Goal: Task Accomplishment & Management: Complete application form

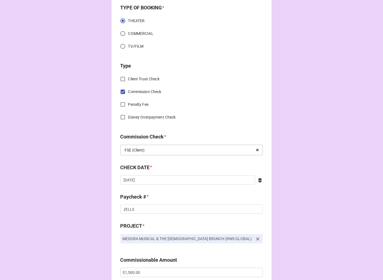
scroll to position [277, 0]
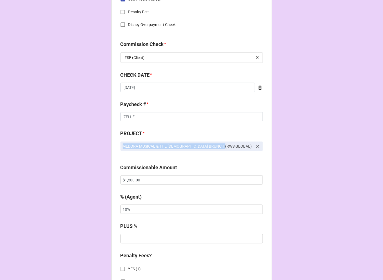
drag, startPoint x: 230, startPoint y: 147, endPoint x: 122, endPoint y: 146, distance: 107.7
click at [123, 146] on p "MEDORA MUSICAL & THE GOSPEL BRUNCH (RWS GLOBAL)" at bounding box center [188, 146] width 130 height 6
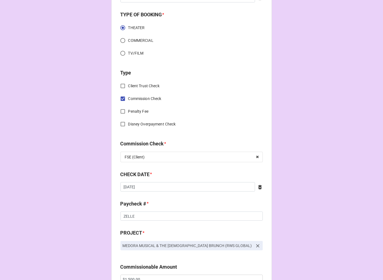
scroll to position [184, 0]
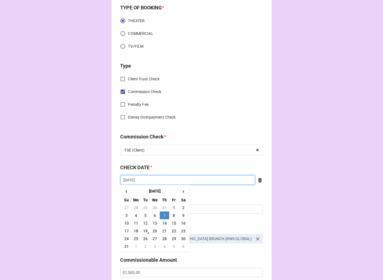
click at [134, 179] on input "8/7/2025" at bounding box center [187, 179] width 135 height 9
click at [143, 229] on td "19" at bounding box center [145, 231] width 9 height 8
type input "[DATE]"
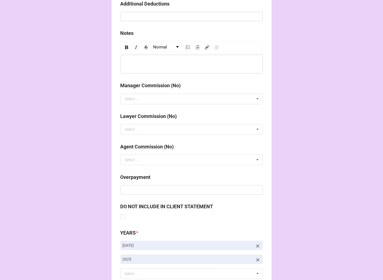
scroll to position [641, 0]
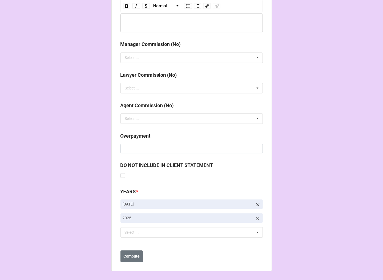
click at [256, 203] on icon at bounding box center [257, 204] width 3 height 3
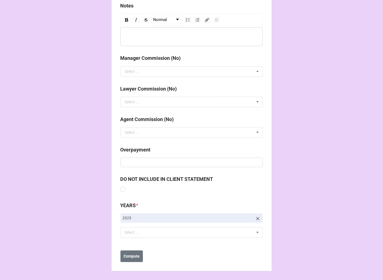
scroll to position [627, 0]
click at [138, 233] on div "Select ..." at bounding box center [135, 232] width 24 height 6
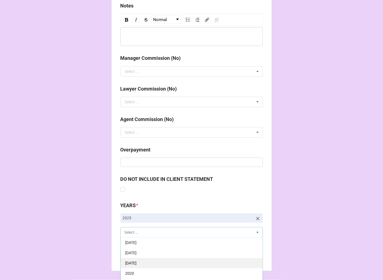
scroll to position [61, 0]
click at [137, 264] on span "[DATE]" at bounding box center [130, 263] width 11 height 4
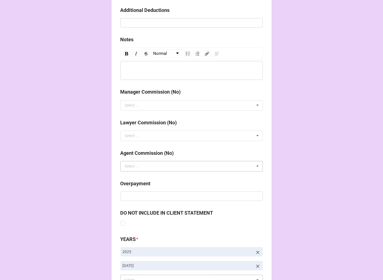
scroll to position [641, 0]
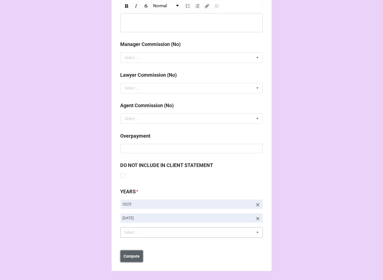
click at [134, 258] on b "Compute" at bounding box center [132, 256] width 16 height 6
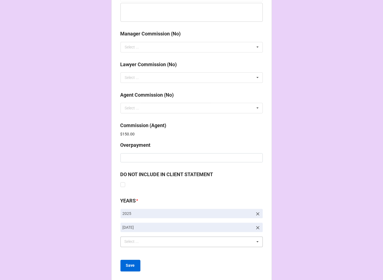
scroll to position [661, 0]
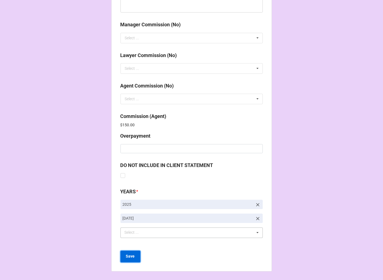
click at [134, 256] on button "Save" at bounding box center [130, 257] width 20 height 12
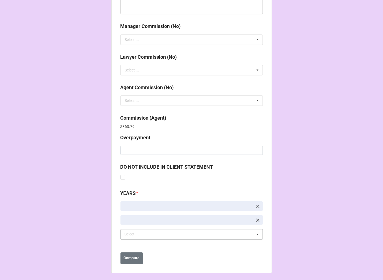
scroll to position [661, 0]
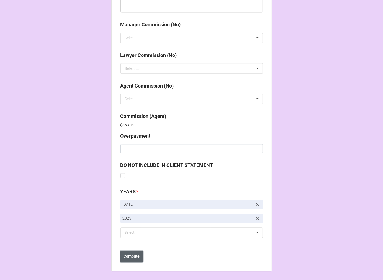
click at [125, 261] on button "Compute" at bounding box center [131, 257] width 22 height 12
click at [130, 258] on b "Save" at bounding box center [130, 256] width 9 height 6
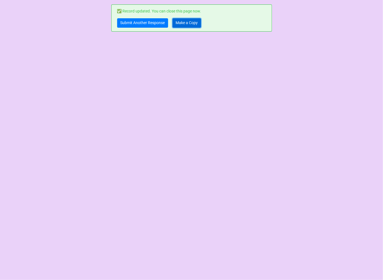
click at [184, 23] on link "Make a Copy" at bounding box center [187, 22] width 29 height 9
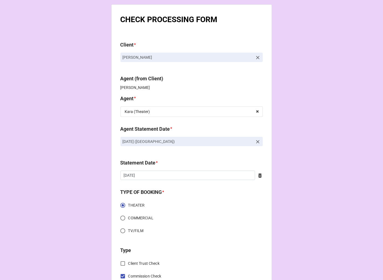
click at [255, 142] on icon at bounding box center [258, 142] width 6 height 6
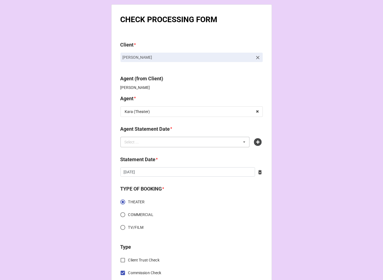
click at [181, 142] on div "Select ... No results found." at bounding box center [184, 142] width 129 height 11
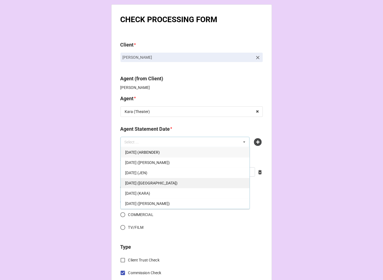
click at [178, 185] on span "SEPTEMBER 5, 2025 (KARA - THEATER)" at bounding box center [151, 183] width 52 height 4
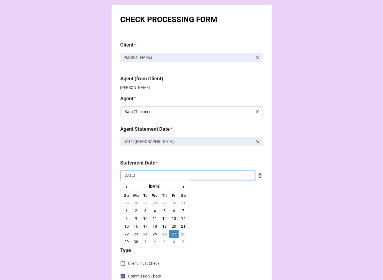
click at [153, 178] on input "6/27/2025" at bounding box center [187, 175] width 135 height 9
click at [182, 187] on span "›" at bounding box center [183, 186] width 9 height 9
click at [182, 186] on span "›" at bounding box center [183, 186] width 9 height 9
click at [183, 186] on span "›" at bounding box center [183, 186] width 9 height 9
click at [172, 202] on td "5" at bounding box center [173, 203] width 9 height 8
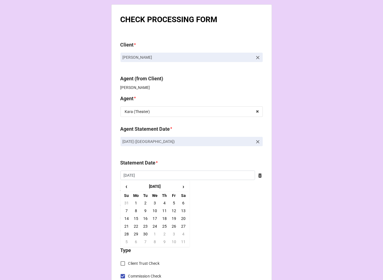
type input "[DATE]"
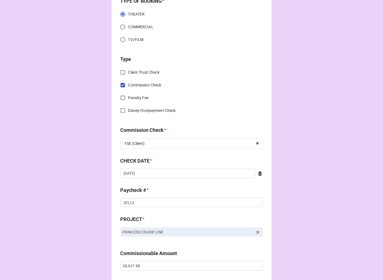
scroll to position [215, 0]
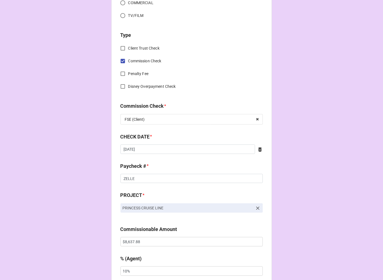
click at [258, 148] on icon at bounding box center [259, 149] width 3 height 4
click at [158, 150] on input "text" at bounding box center [191, 149] width 142 height 9
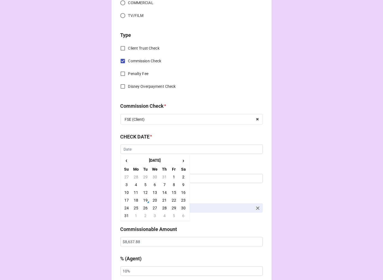
click at [143, 201] on td "19" at bounding box center [145, 200] width 9 height 8
type input "[DATE]"
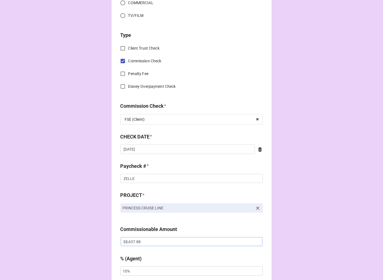
drag, startPoint x: 129, startPoint y: 242, endPoint x: 101, endPoint y: 236, distance: 28.3
click at [101, 236] on div "CHECK PROCESSING FORM Client * Natalie Giannosa Agent (from Client) Kara Agent …" at bounding box center [191, 245] width 383 height 921
paste input "2,816.70"
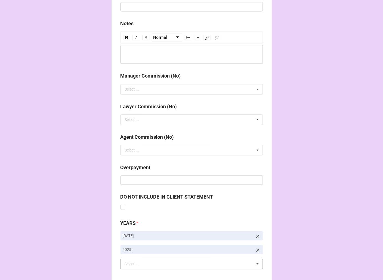
scroll to position [641, 0]
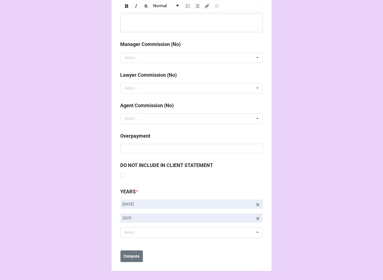
type input "$2,816.70"
click at [258, 204] on icon at bounding box center [258, 205] width 6 height 6
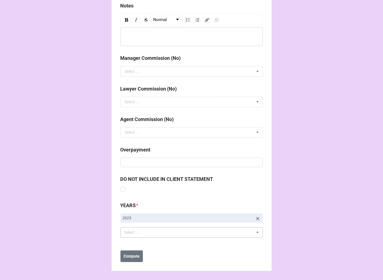
click at [142, 236] on div "Select ... No results found." at bounding box center [191, 232] width 142 height 11
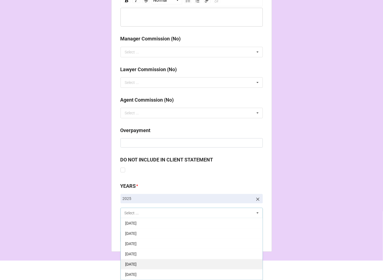
scroll to position [61, 0]
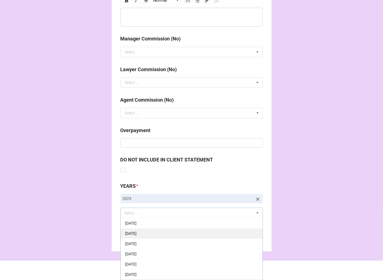
click at [152, 247] on div "[DATE]" at bounding box center [192, 243] width 142 height 10
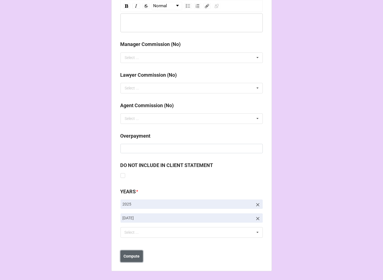
click at [135, 259] on b "Compute" at bounding box center [132, 256] width 16 height 6
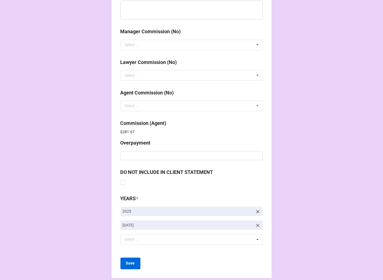
scroll to position [661, 0]
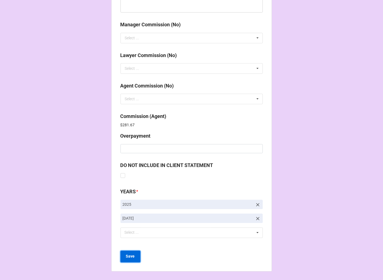
click at [131, 257] on b "Save" at bounding box center [130, 256] width 9 height 6
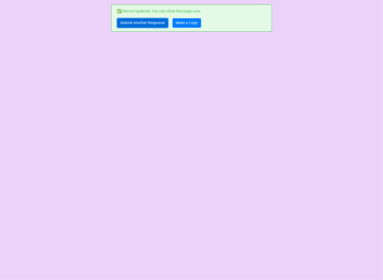
click at [141, 22] on link "Submit Another Response" at bounding box center [142, 22] width 51 height 9
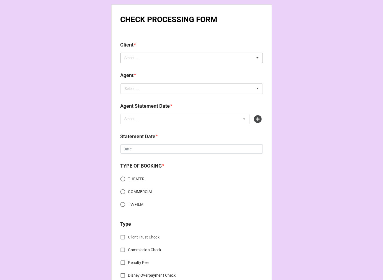
click at [134, 58] on div "Select ..." at bounding box center [135, 58] width 24 height 6
type input "chelsey"
click at [143, 67] on span "Chelsey Ireland" at bounding box center [158, 68] width 67 height 4
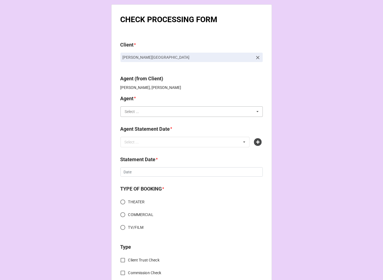
click at [142, 112] on input "text" at bounding box center [192, 112] width 142 height 10
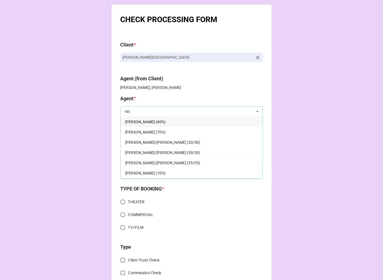
type input "rac"
click at [142, 120] on span "[PERSON_NAME] (60%)" at bounding box center [145, 122] width 40 height 4
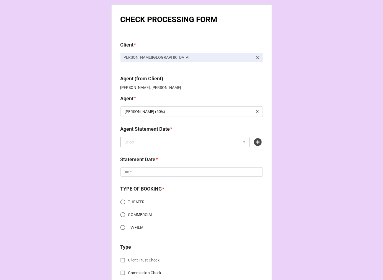
click at [143, 143] on div "Select ..." at bounding box center [135, 142] width 24 height 6
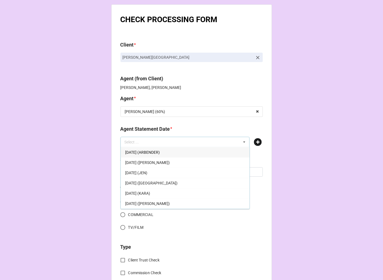
click at [255, 140] on icon at bounding box center [258, 142] width 8 height 8
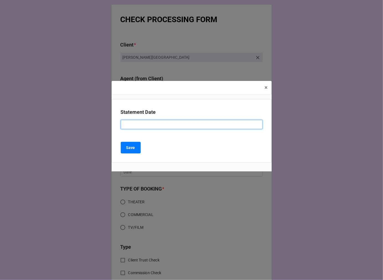
click at [154, 126] on input at bounding box center [192, 124] width 142 height 9
type input "[DATE] ([PERSON_NAME])"
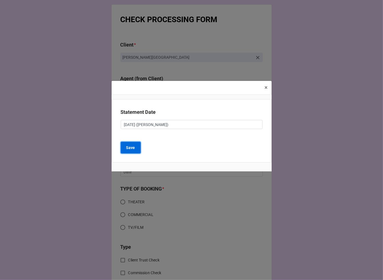
click at [134, 148] on b "Save" at bounding box center [130, 148] width 9 height 6
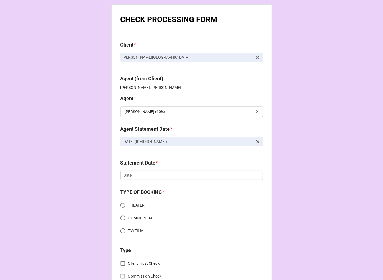
click at [126, 181] on div "Statement Date * ‹ August 2025 › Su Mo Tu We Th Fr Sa 27 28 29 30 31 1 2 3 4 5 …" at bounding box center [191, 171] width 142 height 25
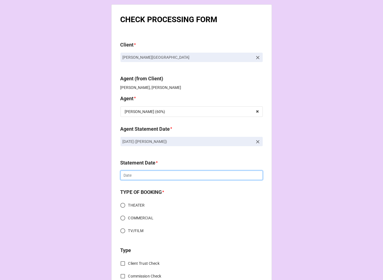
click at [127, 177] on input "text" at bounding box center [191, 175] width 142 height 9
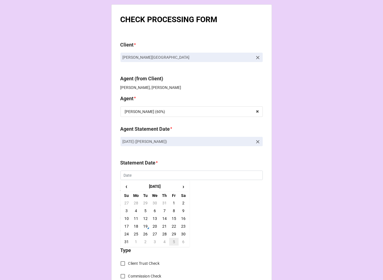
click at [173, 241] on td "5" at bounding box center [173, 242] width 9 height 8
type input "[DATE]"
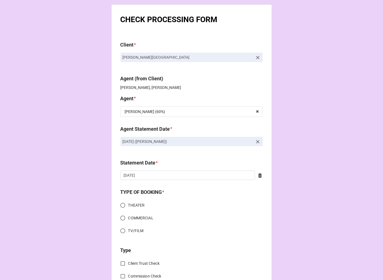
click at [122, 230] on input "TV/FILM" at bounding box center [122, 230] width 11 height 11
radio input "true"
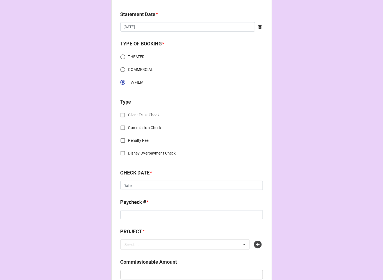
scroll to position [154, 0]
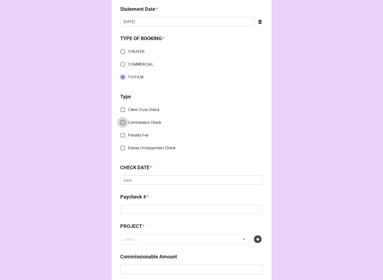
click at [119, 121] on input "Commission Check" at bounding box center [122, 122] width 11 height 11
checkbox input "true"
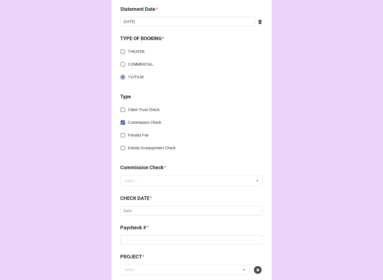
scroll to position [215, 0]
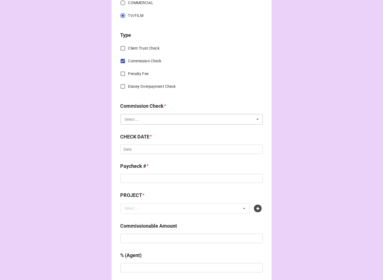
click at [153, 120] on input "text" at bounding box center [192, 119] width 142 height 10
click at [150, 129] on div "FSE (Client)" at bounding box center [192, 129] width 142 height 10
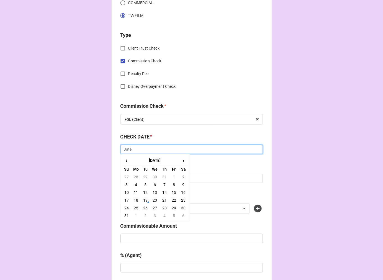
click at [153, 149] on input "text" at bounding box center [191, 149] width 142 height 9
click at [145, 199] on td "19" at bounding box center [145, 200] width 9 height 8
type input "[DATE]"
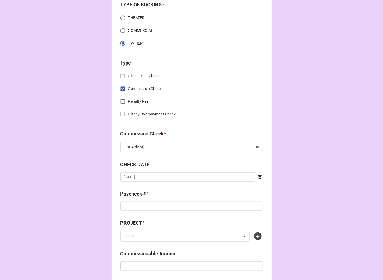
scroll to position [246, 0]
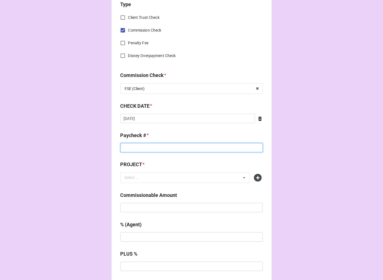
click at [147, 151] on input at bounding box center [191, 147] width 142 height 9
type input "ZELLE"
click at [258, 174] on icon at bounding box center [258, 178] width 8 height 8
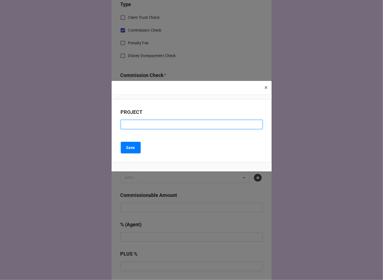
click at [134, 124] on input at bounding box center [192, 124] width 142 height 9
type input "ST DENIS MEDICAL (RESIDUAL)"
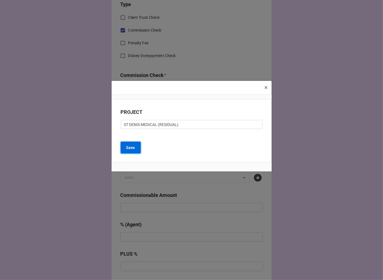
click at [136, 151] on button "Save" at bounding box center [131, 148] width 20 height 12
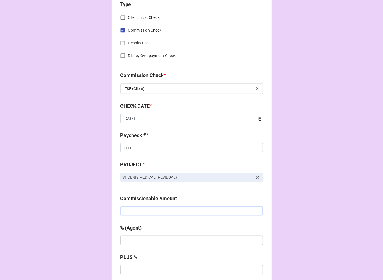
click at [150, 210] on input "text" at bounding box center [191, 210] width 142 height 9
paste input "$1,158.00"
type input "$1,158.00"
click at [148, 244] on input "text" at bounding box center [191, 240] width 142 height 9
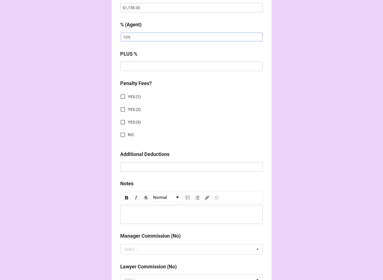
scroll to position [461, 0]
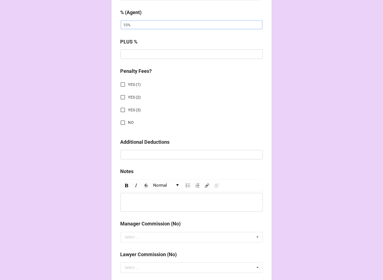
type input "10%"
click at [122, 124] on input "NO" at bounding box center [122, 122] width 11 height 11
checkbox input "true"
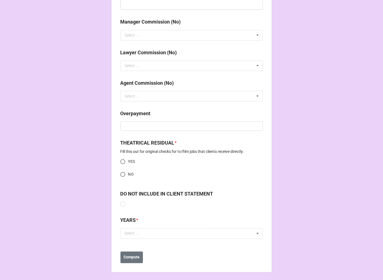
scroll to position [665, 0]
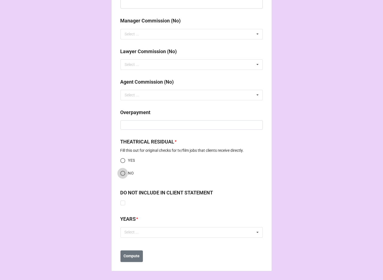
click at [121, 173] on input "NO" at bounding box center [122, 173] width 11 height 11
radio input "true"
click at [187, 235] on div "Select ... No results found." at bounding box center [191, 232] width 142 height 11
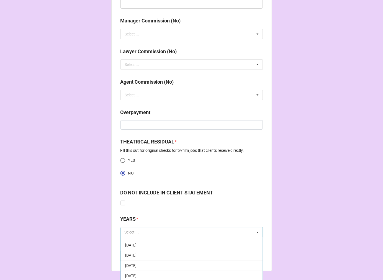
scroll to position [61, 0]
click at [159, 259] on div "[DATE]" at bounding box center [192, 263] width 142 height 10
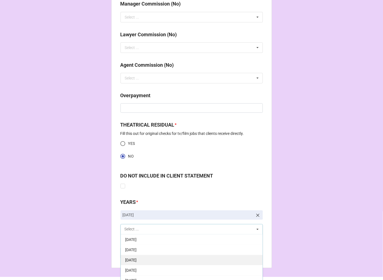
scroll to position [698, 0]
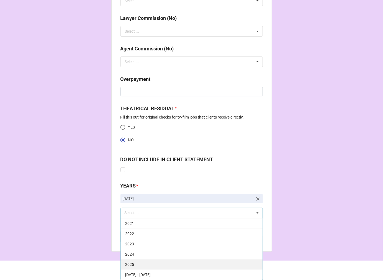
click at [152, 263] on div "2025" at bounding box center [192, 264] width 142 height 10
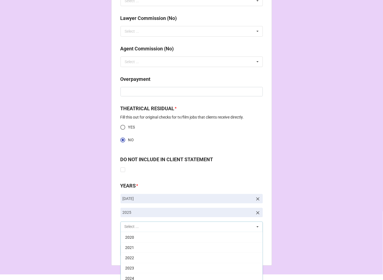
scroll to position [112, 0]
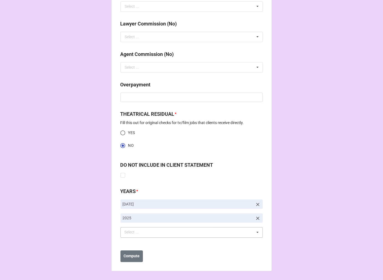
click at [128, 260] on button "Compute" at bounding box center [131, 256] width 22 height 12
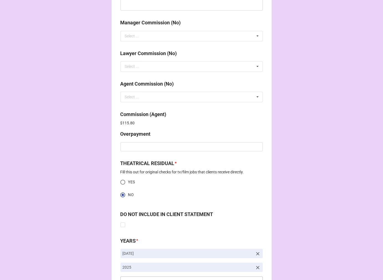
scroll to position [712, 0]
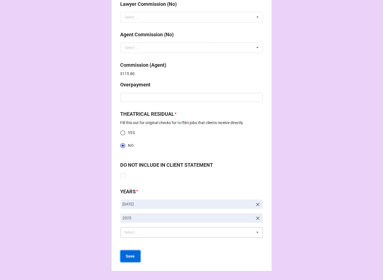
click at [132, 253] on b "Save" at bounding box center [130, 256] width 9 height 6
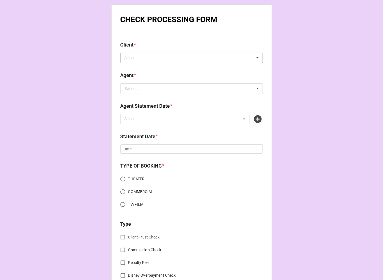
click at [135, 61] on div "Select ... No results found." at bounding box center [191, 58] width 142 height 11
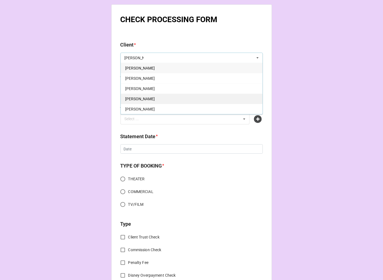
type input "[PERSON_NAME]"
click at [142, 98] on div "[PERSON_NAME]" at bounding box center [192, 99] width 142 height 10
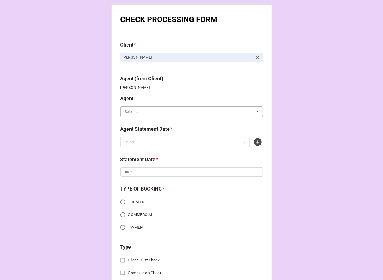
click at [138, 114] on input "text" at bounding box center [192, 112] width 142 height 10
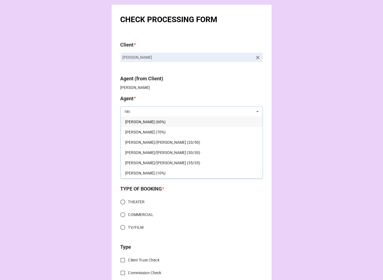
type input "rac"
click at [140, 120] on span "[PERSON_NAME] (60%)" at bounding box center [145, 122] width 40 height 4
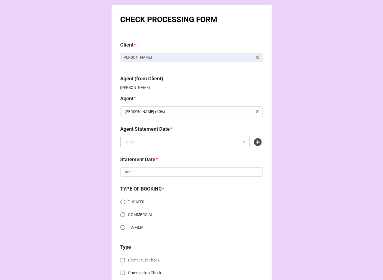
click at [142, 143] on div "Select ..." at bounding box center [135, 142] width 24 height 6
type input "rac"
click at [165, 153] on span "[DATE] ([PERSON_NAME])" at bounding box center [147, 152] width 45 height 4
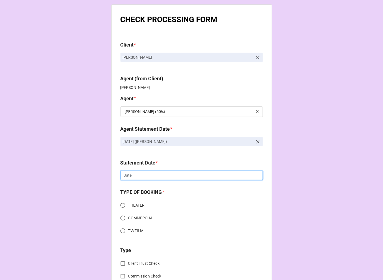
click at [138, 175] on input "text" at bounding box center [191, 175] width 142 height 9
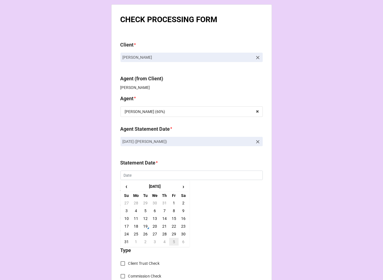
click at [173, 240] on td "5" at bounding box center [173, 242] width 9 height 8
type input "[DATE]"
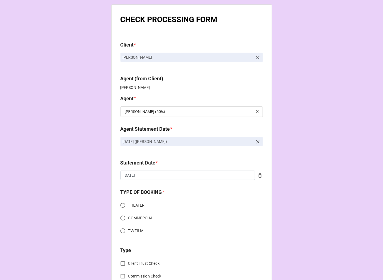
click at [122, 229] on input "TV/FILM" at bounding box center [122, 230] width 11 height 11
radio input "true"
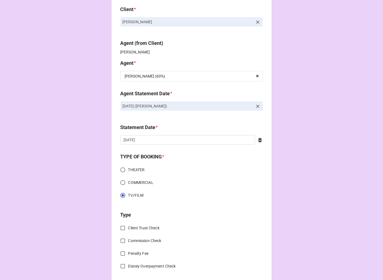
scroll to position [123, 0]
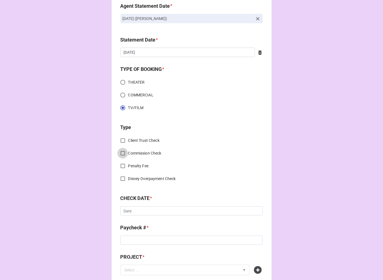
drag, startPoint x: 121, startPoint y: 153, endPoint x: 138, endPoint y: 154, distance: 17.8
click at [121, 153] on input "Commission Check" at bounding box center [122, 153] width 11 height 11
checkbox input "true"
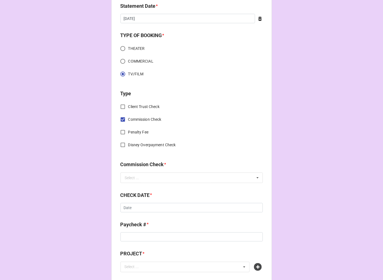
scroll to position [215, 0]
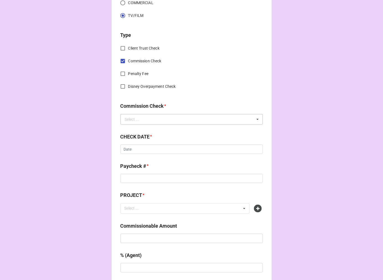
click at [132, 118] on div "Select ..." at bounding box center [132, 119] width 14 height 4
click at [127, 130] on span "FSE (Client)" at bounding box center [135, 129] width 20 height 4
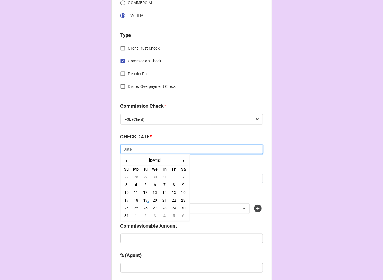
click at [137, 149] on input "text" at bounding box center [191, 149] width 142 height 9
click at [143, 201] on td "19" at bounding box center [145, 200] width 9 height 8
type input "[DATE]"
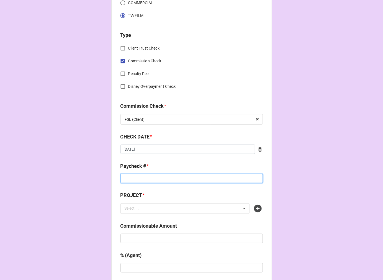
click at [130, 179] on input at bounding box center [191, 178] width 142 height 9
type input "ZELLE"
click at [207, 208] on div "Select ... No results found." at bounding box center [184, 208] width 129 height 11
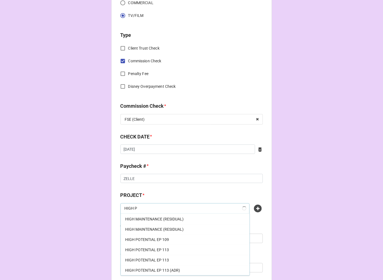
scroll to position [0, 0]
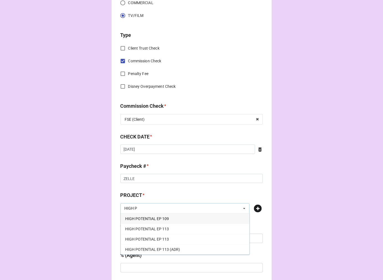
type input "HIGH P"
click at [257, 207] on icon at bounding box center [258, 209] width 8 height 8
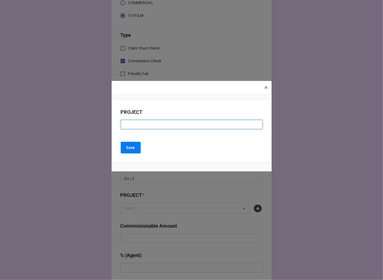
click at [138, 125] on input at bounding box center [192, 124] width 142 height 9
type input "HIGH POTENTIAL (RESIDUAL)"
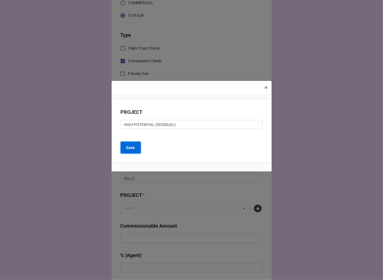
click at [129, 143] on button "Save" at bounding box center [131, 148] width 20 height 12
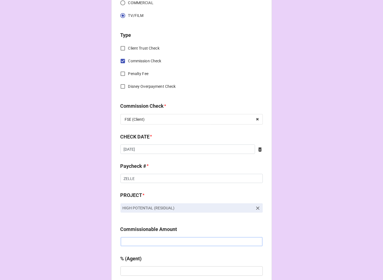
click at [141, 239] on input "text" at bounding box center [191, 241] width 142 height 9
paste input "$2,623.80"
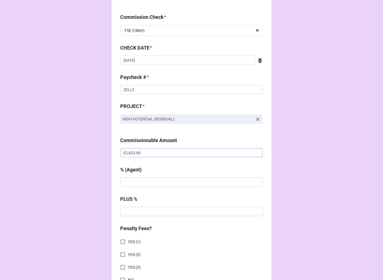
scroll to position [308, 0]
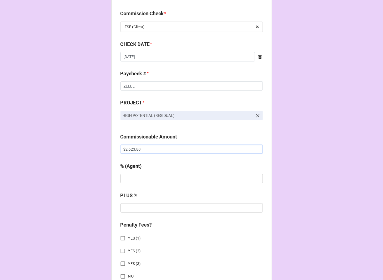
type input "$2,623.80"
click at [135, 181] on input "text" at bounding box center [191, 178] width 142 height 9
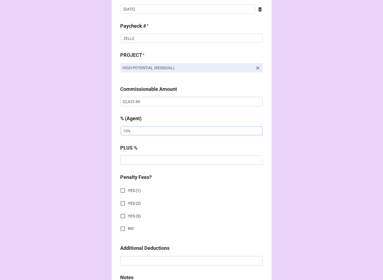
scroll to position [400, 0]
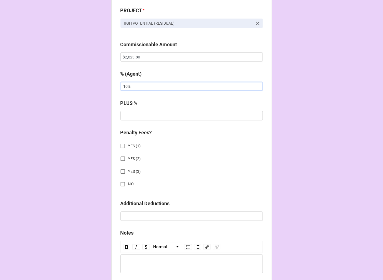
type input "10%"
click at [120, 183] on input "NO" at bounding box center [122, 184] width 11 height 11
checkbox input "true"
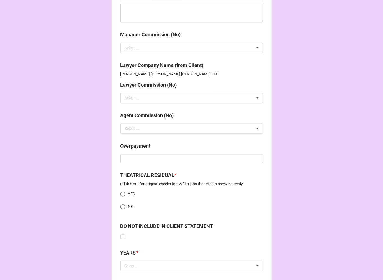
scroll to position [684, 0]
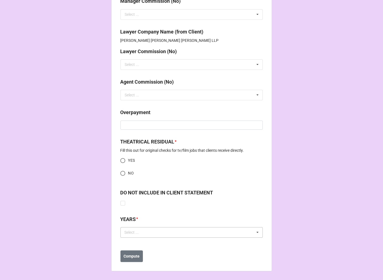
click at [135, 233] on div "Select ..." at bounding box center [135, 232] width 24 height 6
click at [121, 174] on input "NO" at bounding box center [122, 173] width 11 height 11
radio input "true"
click at [166, 234] on div "Select ... [DATE] [DATE] [DATE] [DATE] [DATE] [DATE] [DATE] [DATE] [DATE] [DATE…" at bounding box center [191, 232] width 142 height 11
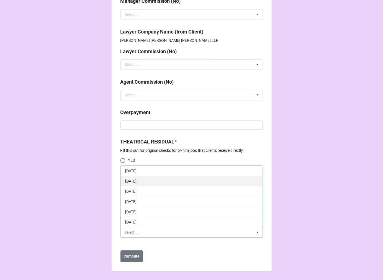
scroll to position [31, 0]
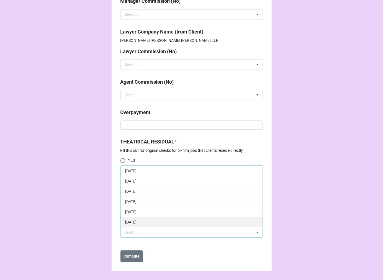
click at [137, 220] on span "[DATE]" at bounding box center [130, 222] width 11 height 4
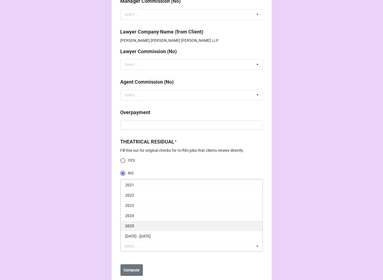
click at [151, 222] on div "2025" at bounding box center [192, 226] width 142 height 10
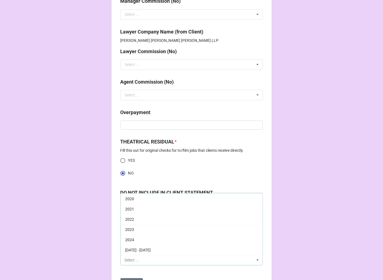
scroll to position [112, 0]
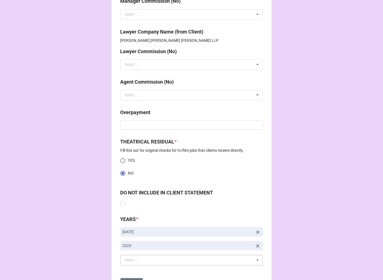
drag, startPoint x: 314, startPoint y: 179, endPoint x: 311, endPoint y: 180, distance: 3.5
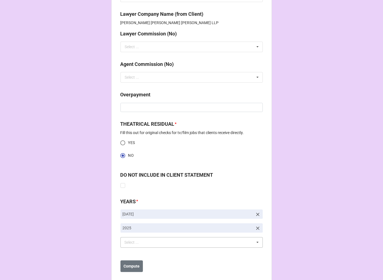
scroll to position [712, 0]
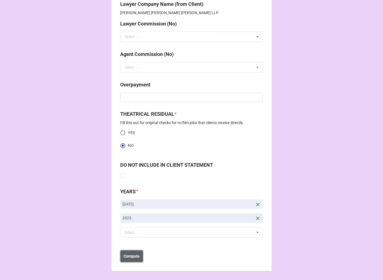
click at [125, 255] on b "Compute" at bounding box center [132, 256] width 16 height 6
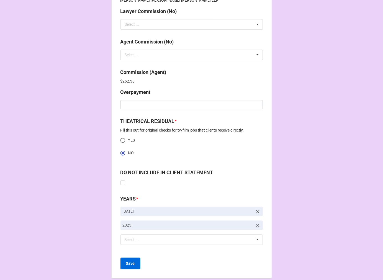
scroll to position [732, 0]
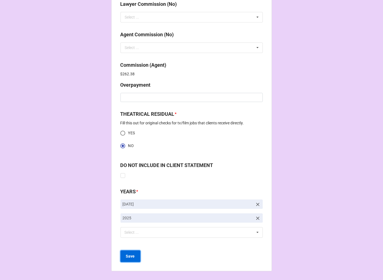
click at [128, 258] on b "Save" at bounding box center [130, 256] width 9 height 6
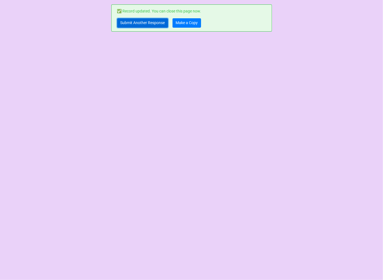
click at [143, 24] on link "Submit Another Response" at bounding box center [142, 22] width 51 height 9
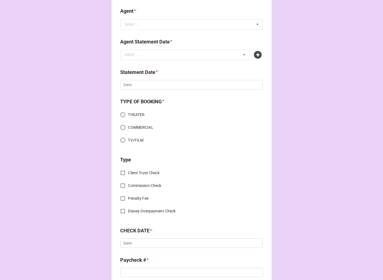
scroll to position [215, 0]
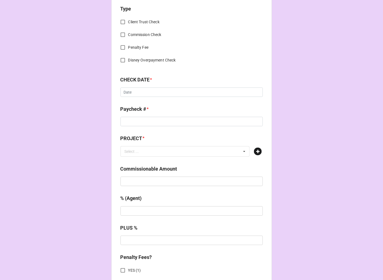
click at [258, 152] on icon at bounding box center [258, 152] width 8 height 8
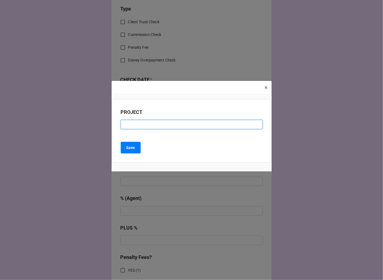
click at [134, 124] on input at bounding box center [192, 124] width 142 height 9
paste input "[PERSON_NAME][DEMOGRAPHIC_DATA] (THE HOLLYWOOD BOWL)"
type input "[PERSON_NAME][DEMOGRAPHIC_DATA] (THE HOLLYWOOD BOWL)"
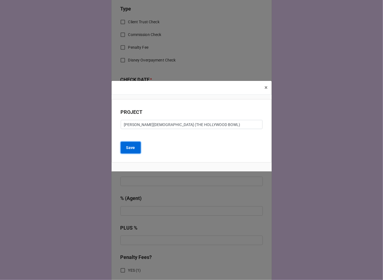
click at [137, 145] on button "Save" at bounding box center [131, 148] width 20 height 12
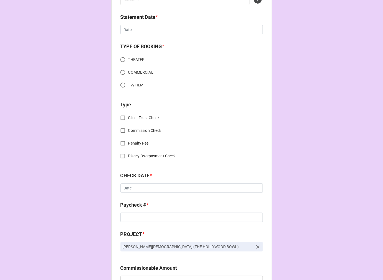
scroll to position [0, 0]
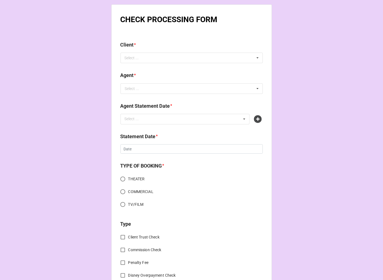
click at [161, 52] on div "Client *" at bounding box center [191, 47] width 142 height 12
click at [156, 61] on div "Select ... No results found." at bounding box center [191, 58] width 142 height 11
paste input "[PERSON_NAME]"
type input "[PERSON_NAME]"
click at [136, 68] on span "[PERSON_NAME]" at bounding box center [140, 68] width 30 height 4
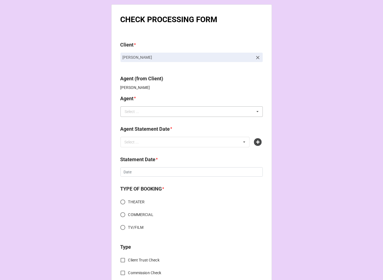
click at [135, 112] on div "Select ..." at bounding box center [132, 112] width 14 height 4
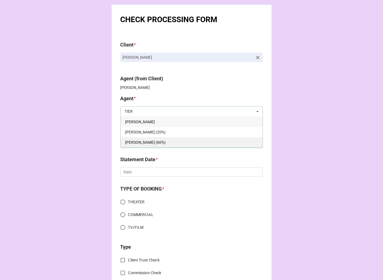
type input "TIER"
click at [143, 140] on span "[PERSON_NAME] (60%)" at bounding box center [145, 142] width 40 height 4
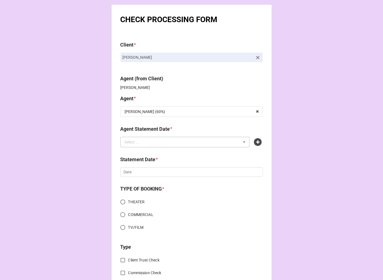
click at [206, 145] on div "Select ... No results found." at bounding box center [184, 142] width 129 height 11
type input "TI"
click at [258, 142] on icon at bounding box center [258, 142] width 8 height 8
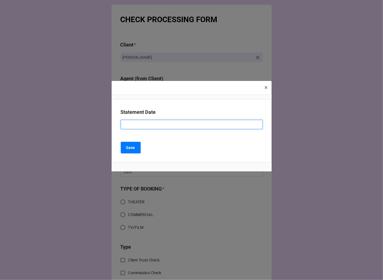
click at [156, 129] on input at bounding box center [192, 124] width 142 height 9
type input "[DATE] ([PERSON_NAME])"
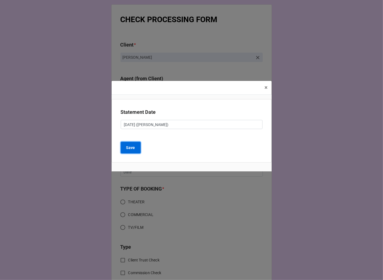
click at [128, 152] on button "Save" at bounding box center [131, 148] width 20 height 12
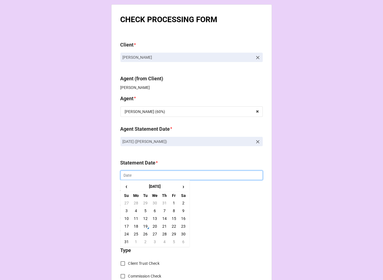
click at [147, 179] on input "text" at bounding box center [191, 175] width 142 height 9
click at [174, 242] on td "5" at bounding box center [173, 242] width 9 height 8
type input "[DATE]"
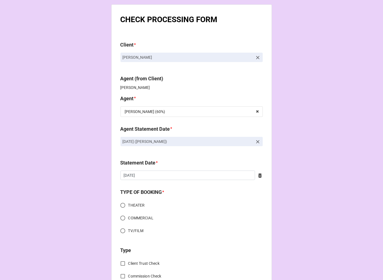
click at [121, 207] on input "THEATER" at bounding box center [122, 205] width 11 height 11
radio input "true"
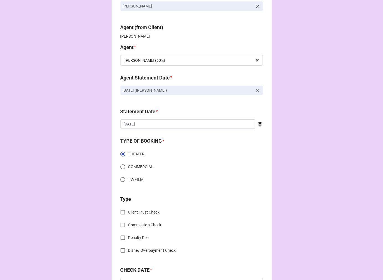
scroll to position [123, 0]
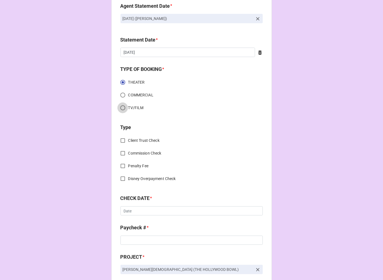
click at [120, 108] on input "TV/FILM" at bounding box center [122, 107] width 11 height 11
radio input "true"
click at [120, 154] on input "Commission Check" at bounding box center [122, 153] width 11 height 11
checkbox input "true"
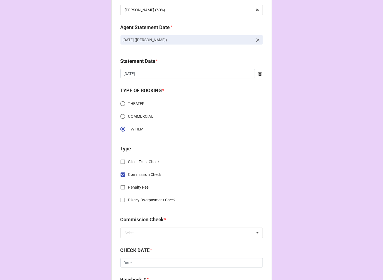
scroll to position [215, 0]
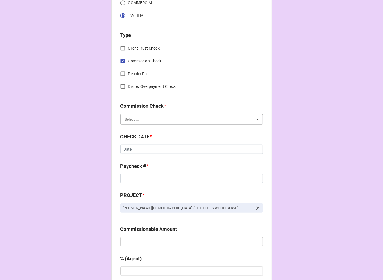
click at [149, 118] on input "text" at bounding box center [192, 119] width 142 height 10
click at [156, 128] on div "FSE (Client)" at bounding box center [192, 129] width 142 height 10
click at [181, 121] on input "text" at bounding box center [192, 119] width 142 height 10
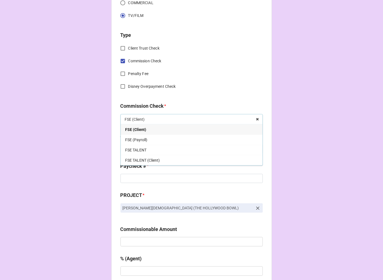
click at [152, 131] on div "FSE (Client)" at bounding box center [192, 129] width 142 height 10
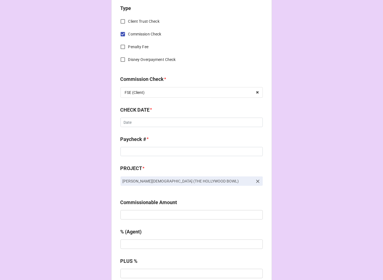
scroll to position [246, 0]
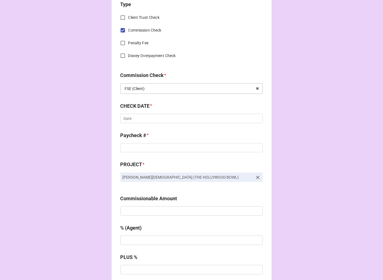
click at [162, 86] on input "text" at bounding box center [192, 89] width 142 height 10
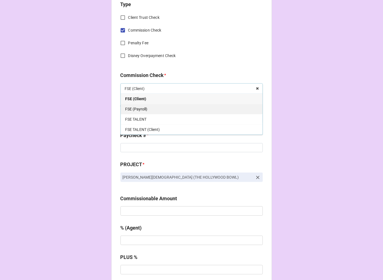
click at [157, 107] on div "FSE (Payroll)" at bounding box center [192, 109] width 142 height 10
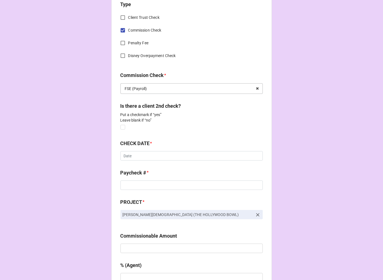
click at [165, 86] on input "text" at bounding box center [192, 89] width 142 height 10
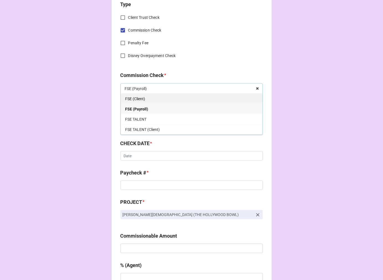
click at [150, 95] on div "FSE (Client)" at bounding box center [192, 99] width 142 height 10
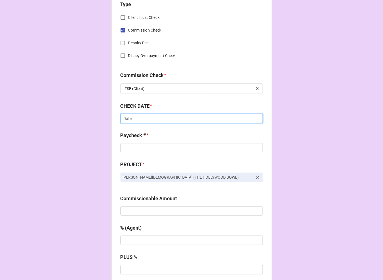
click at [133, 118] on input "text" at bounding box center [191, 118] width 142 height 9
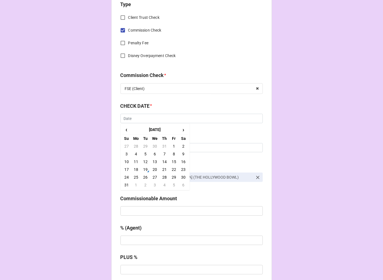
drag, startPoint x: 145, startPoint y: 167, endPoint x: 145, endPoint y: 163, distance: 4.7
click at [145, 167] on td "19" at bounding box center [145, 170] width 9 height 8
type input "[DATE]"
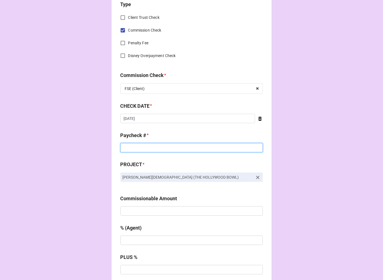
click at [140, 147] on input at bounding box center [191, 147] width 142 height 9
type input "ZELLE"
click at [177, 208] on input "text" at bounding box center [191, 210] width 142 height 9
click at [143, 212] on input "text" at bounding box center [191, 210] width 142 height 9
paste input "$4,285.69"
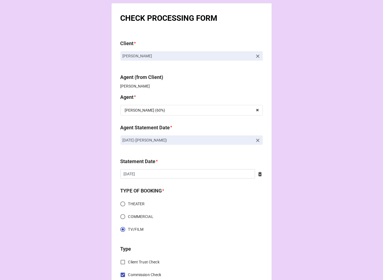
scroll to position [0, 0]
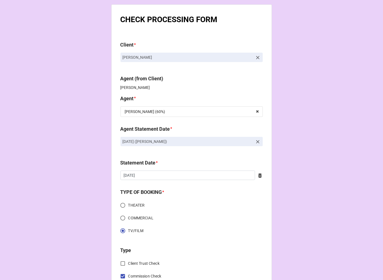
type input "$4,285.69"
click at [255, 56] on icon at bounding box center [258, 58] width 6 height 6
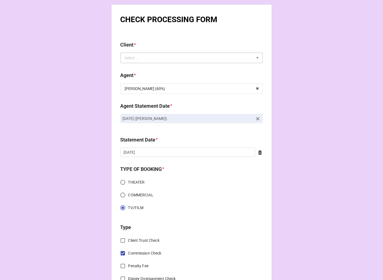
click at [230, 60] on div "Select ... Abrianna Linell Beau Brians Brian C. Sanchez Brian Calì Brian D Cohe…" at bounding box center [191, 58] width 142 height 11
type input "krystle"
click at [148, 66] on span "Krystle Rose Simmons" at bounding box center [140, 68] width 30 height 4
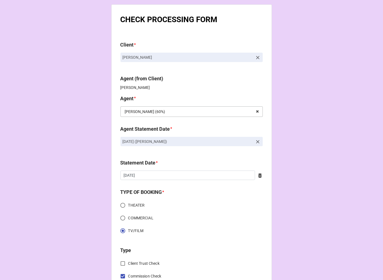
click at [153, 109] on input "text" at bounding box center [192, 112] width 142 height 10
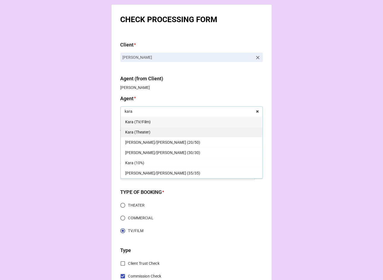
type input "kara"
click at [148, 130] on div "Kara (Theater)" at bounding box center [192, 132] width 142 height 10
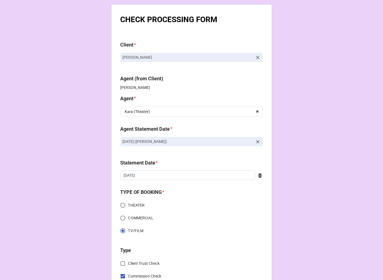
drag, startPoint x: 255, startPoint y: 142, endPoint x: 203, endPoint y: 151, distance: 52.9
click at [255, 142] on icon at bounding box center [258, 142] width 6 height 6
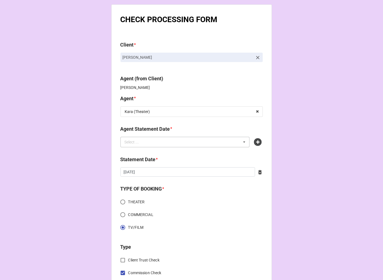
click at [201, 141] on div "Select ... SEPTEMBER 5, 2025 (ARBENDER) SEPTEMBER 5, 2025 (CHONDRA) SEPTEMBER 5…" at bounding box center [184, 142] width 129 height 11
type input "kara"
click at [178, 154] on span "SEPTEMBER 5, 2025 (KARA - THEATER)" at bounding box center [151, 152] width 52 height 4
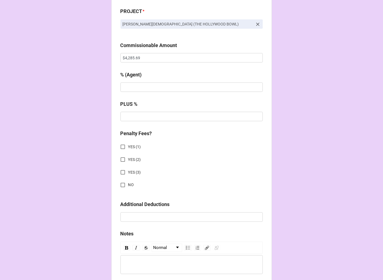
scroll to position [400, 0]
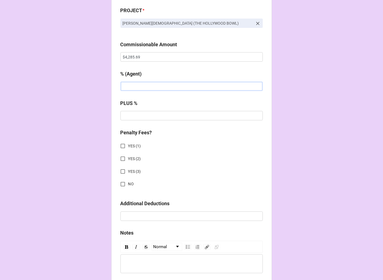
click at [132, 87] on input "text" at bounding box center [191, 86] width 142 height 9
type input "5%"
click at [115, 185] on div "CHECK PROCESSING FORM Client * Krystle Rose Simmons Agent (from Client) Dori, R…" at bounding box center [191, 69] width 161 height 931
click at [121, 185] on input "NO" at bounding box center [122, 184] width 11 height 11
checkbox input "true"
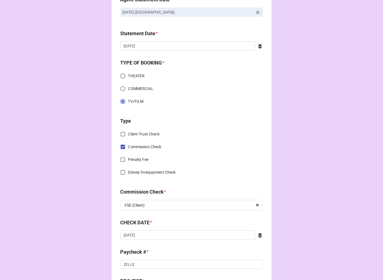
scroll to position [111, 0]
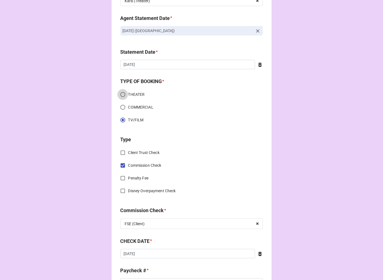
drag, startPoint x: 123, startPoint y: 91, endPoint x: 127, endPoint y: 94, distance: 5.0
click at [123, 89] on input "THEATER" at bounding box center [122, 94] width 11 height 11
radio input "true"
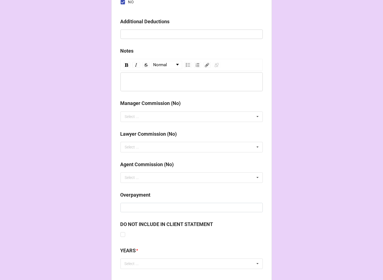
scroll to position [614, 0]
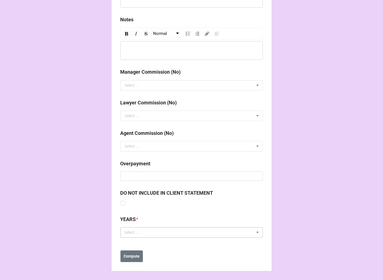
click at [144, 233] on div "Select ..." at bounding box center [135, 232] width 24 height 6
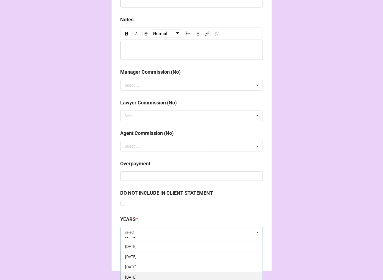
scroll to position [61, 0]
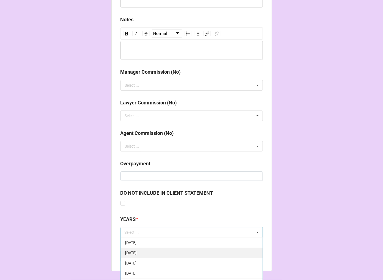
click at [137, 253] on span "[DATE]" at bounding box center [130, 253] width 11 height 4
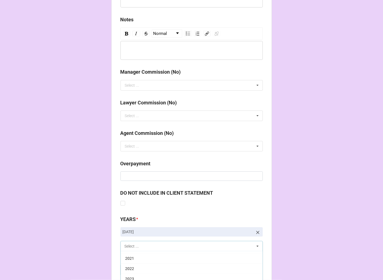
scroll to position [123, 0]
drag, startPoint x: 255, startPoint y: 231, endPoint x: 196, endPoint y: 239, distance: 59.5
click at [255, 231] on icon at bounding box center [258, 233] width 6 height 6
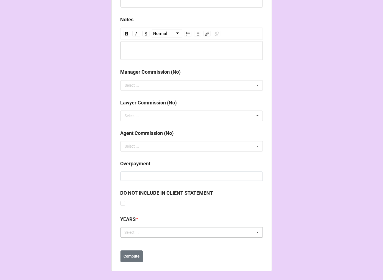
click at [176, 233] on div "Select ... 1-January 2025 2-February 2025 3-March 2025 4-April 2025 5-May 2025 …" at bounding box center [191, 232] width 142 height 11
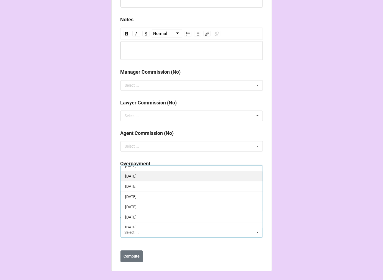
scroll to position [61, 0]
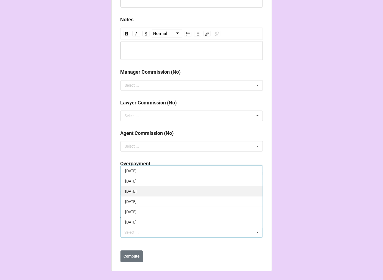
click at [137, 191] on span "[DATE]" at bounding box center [130, 191] width 11 height 4
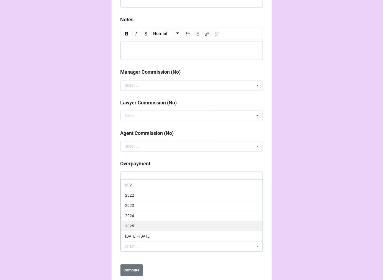
click at [153, 227] on div "2025" at bounding box center [192, 226] width 142 height 10
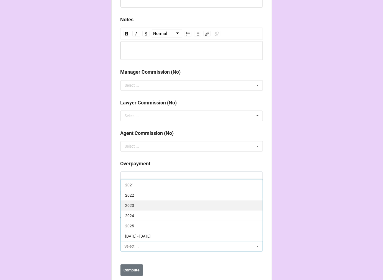
scroll to position [112, 0]
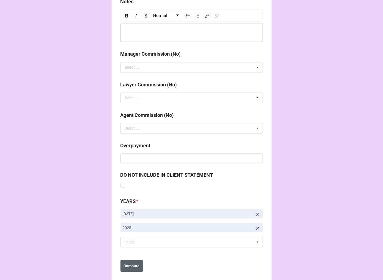
scroll to position [641, 0]
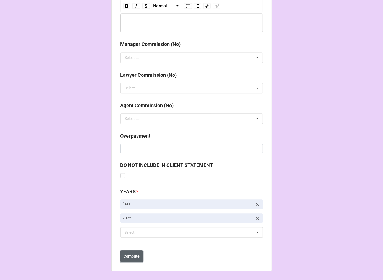
click at [128, 258] on b "Compute" at bounding box center [132, 256] width 16 height 6
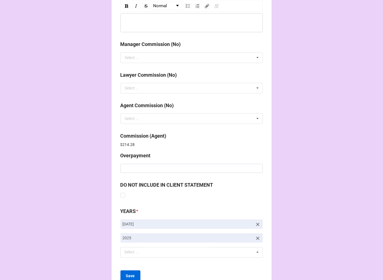
scroll to position [661, 0]
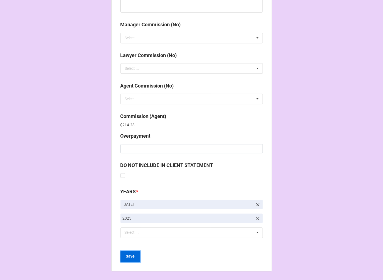
click at [129, 257] on b "Save" at bounding box center [130, 256] width 9 height 6
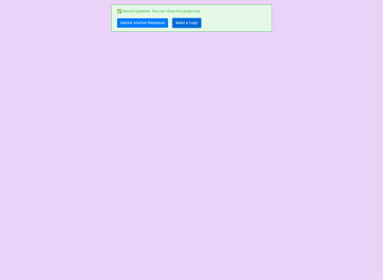
click at [176, 22] on link "Make a Copy" at bounding box center [187, 22] width 29 height 9
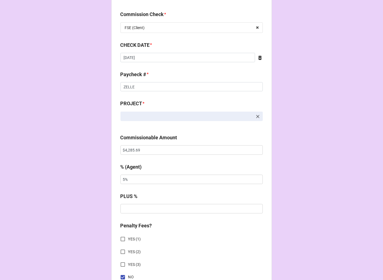
scroll to position [308, 0]
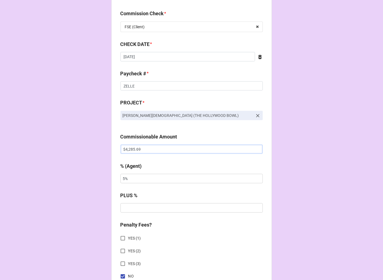
drag, startPoint x: 156, startPoint y: 149, endPoint x: 57, endPoint y: 143, distance: 100.2
click at [57, 143] on div "CHECK PROCESSING FORM Client * [PERSON_NAME] Agent (from Client) [PERSON_NAME] …" at bounding box center [191, 152] width 383 height 921
paste input "714.30"
type input "$714.30"
drag, startPoint x: 109, startPoint y: 176, endPoint x: 83, endPoint y: 172, distance: 26.2
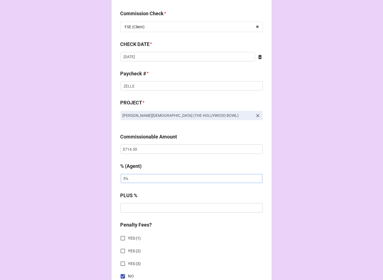
click at [91, 174] on div "CHECK PROCESSING FORM Client * [PERSON_NAME] Agent (from Client) [PERSON_NAME] …" at bounding box center [191, 152] width 383 height 921
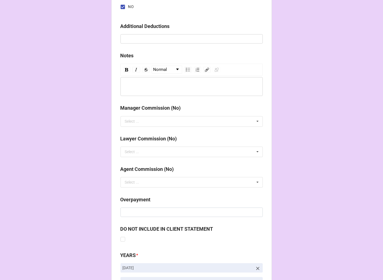
scroll to position [641, 0]
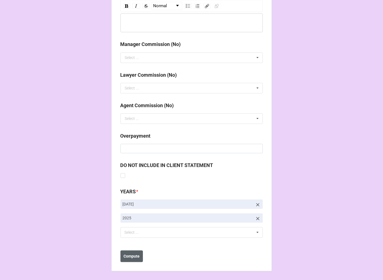
type input "10%"
click at [132, 260] on button "Compute" at bounding box center [131, 256] width 22 height 12
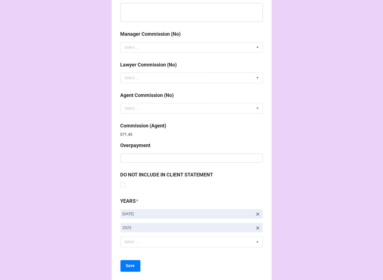
scroll to position [661, 0]
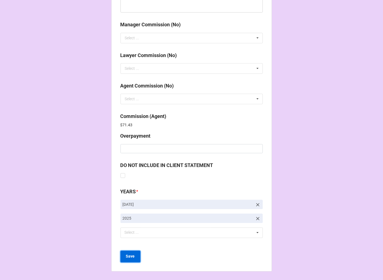
click at [130, 256] on b "Save" at bounding box center [130, 256] width 9 height 6
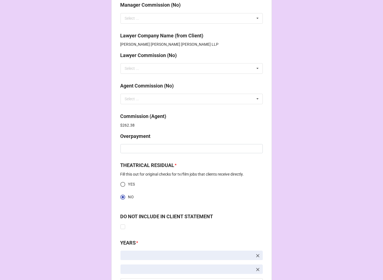
scroll to position [732, 0]
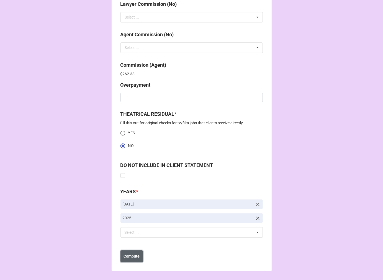
click at [125, 256] on b "Compute" at bounding box center [132, 256] width 16 height 6
click at [130, 257] on b "Save" at bounding box center [130, 256] width 9 height 6
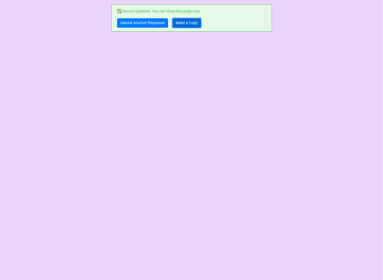
click at [178, 21] on link "Make a Copy" at bounding box center [187, 22] width 29 height 9
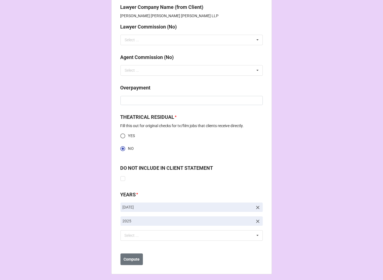
scroll to position [712, 0]
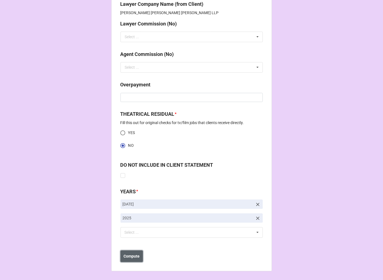
click at [130, 255] on b "Compute" at bounding box center [132, 256] width 16 height 6
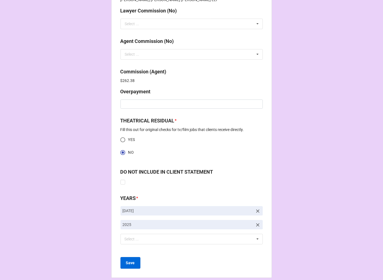
scroll to position [732, 0]
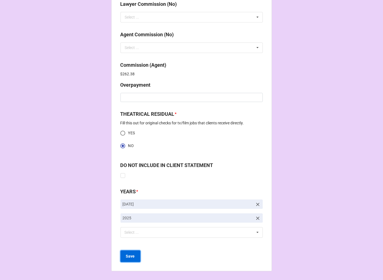
click at [130, 257] on b "Save" at bounding box center [130, 256] width 9 height 6
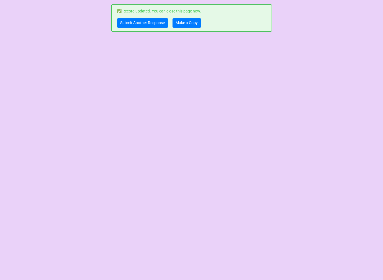
scroll to position [0, 0]
click at [130, 24] on link "Submit Another Response" at bounding box center [142, 22] width 51 height 9
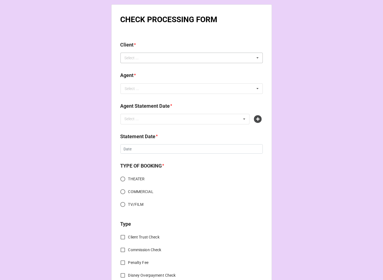
click at [135, 57] on div "Select ..." at bounding box center [135, 58] width 24 height 6
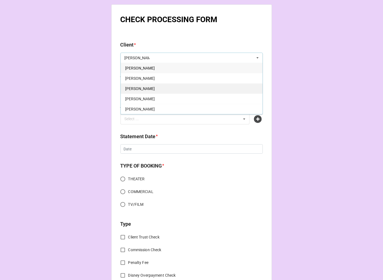
type input "[PERSON_NAME]"
click at [152, 88] on span "[PERSON_NAME]" at bounding box center [140, 88] width 30 height 4
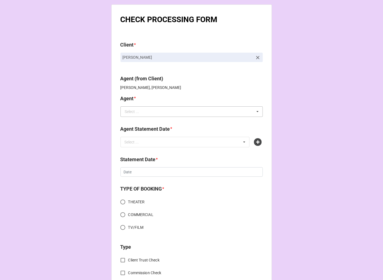
click at [132, 117] on div "Select ... [PERSON_NAME] [PERSON_NAME]/[PERSON_NAME] (40/30) [PERSON_NAME]/[PER…" at bounding box center [191, 111] width 142 height 11
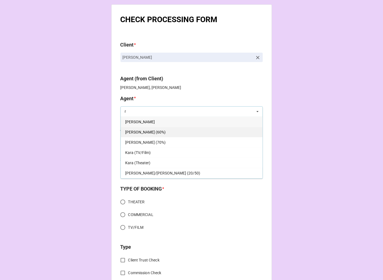
type input "r"
click at [150, 131] on div "[PERSON_NAME] (60%)" at bounding box center [192, 132] width 142 height 10
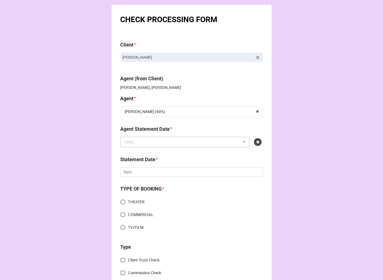
click at [161, 143] on div "Select ... No results found." at bounding box center [184, 142] width 129 height 11
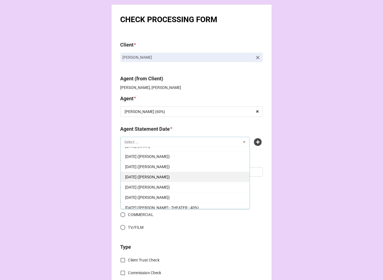
scroll to position [61, 0]
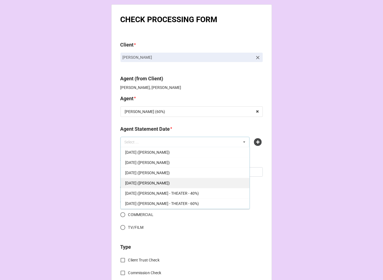
click at [170, 182] on span "[DATE] ([PERSON_NAME])" at bounding box center [147, 183] width 45 height 4
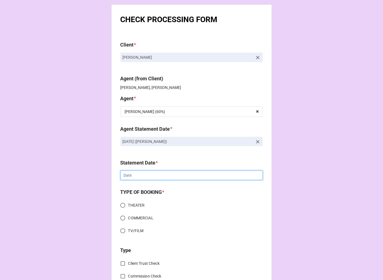
click at [142, 175] on input "text" at bounding box center [191, 175] width 142 height 9
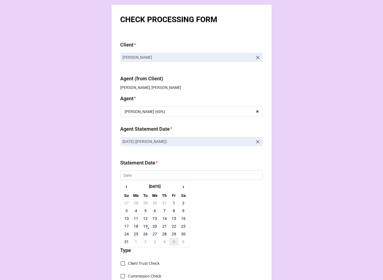
click at [173, 242] on td "5" at bounding box center [173, 242] width 9 height 8
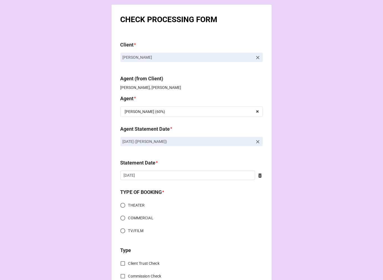
type input "[DATE]"
click at [120, 229] on input "TV/FILM" at bounding box center [122, 230] width 11 height 11
radio input "true"
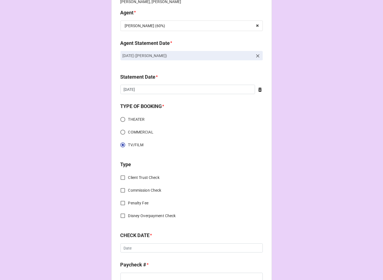
scroll to position [92, 0]
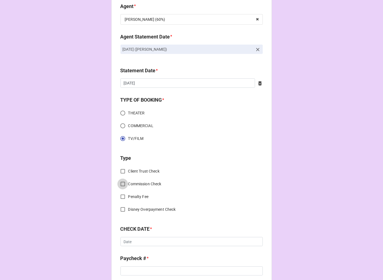
click at [118, 185] on input "Commission Check" at bounding box center [122, 184] width 11 height 11
checkbox input "true"
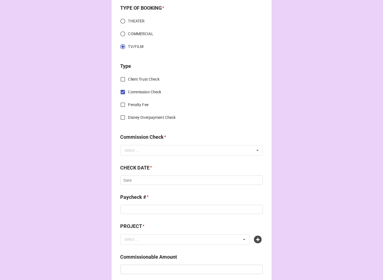
scroll to position [184, 0]
click at [133, 145] on input "text" at bounding box center [192, 150] width 142 height 10
click at [134, 159] on span "FSE (Client)" at bounding box center [135, 160] width 20 height 4
click at [145, 181] on input "text" at bounding box center [191, 179] width 142 height 9
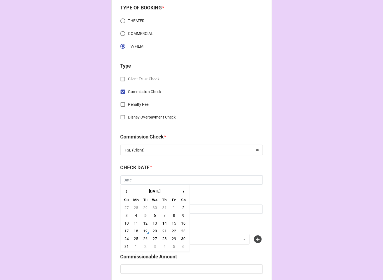
drag, startPoint x: 145, startPoint y: 229, endPoint x: 134, endPoint y: 211, distance: 20.9
click at [145, 229] on td "19" at bounding box center [145, 231] width 9 height 8
type input "[DATE]"
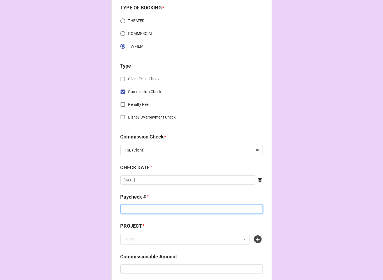
click at [131, 210] on input at bounding box center [191, 209] width 142 height 9
type input "ZELLE"
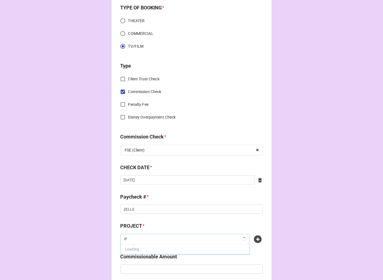
type input "P"
click at [257, 240] on icon at bounding box center [258, 239] width 8 height 8
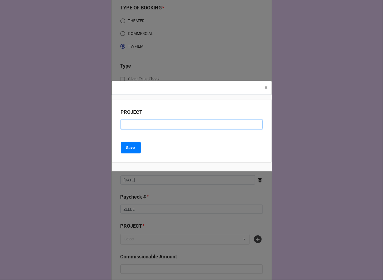
click at [146, 126] on input at bounding box center [192, 124] width 142 height 9
type input "PARADISE (RESIDUAL)"
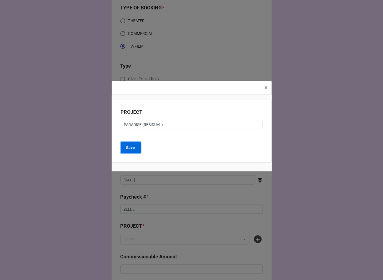
click at [128, 150] on b "Save" at bounding box center [130, 148] width 9 height 6
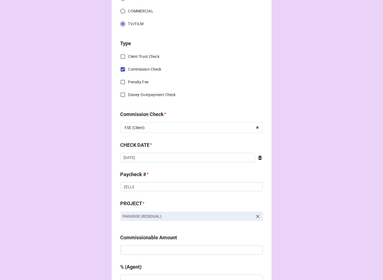
scroll to position [246, 0]
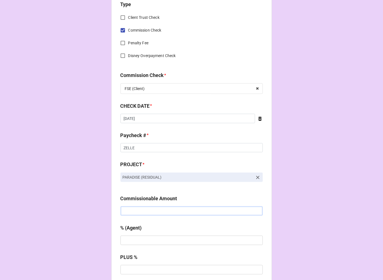
click at [140, 207] on input "text" at bounding box center [191, 210] width 142 height 9
paste input "$1,324.40"
type input "$1,324.40"
click at [140, 239] on input "text" at bounding box center [191, 240] width 142 height 9
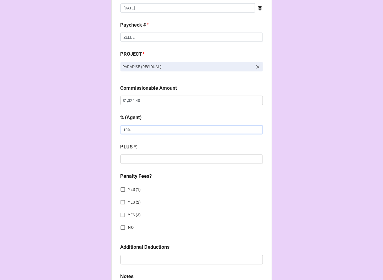
scroll to position [369, 0]
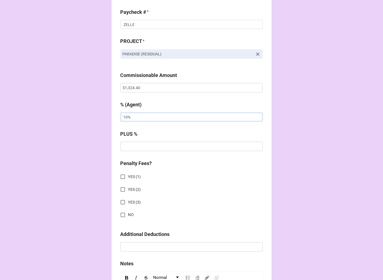
type input "10%"
click at [125, 214] on input "NO" at bounding box center [122, 215] width 11 height 11
checkbox input "true"
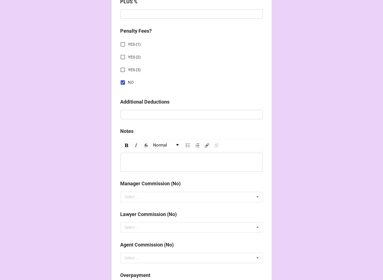
scroll to position [615, 0]
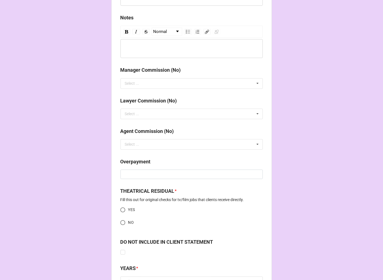
click at [121, 222] on input "NO" at bounding box center [122, 222] width 11 height 11
radio input "true"
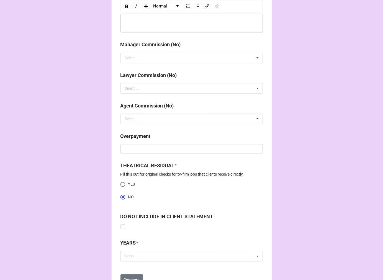
scroll to position [665, 0]
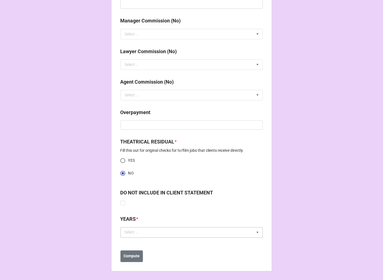
click at [129, 233] on div "Select ..." at bounding box center [135, 232] width 24 height 6
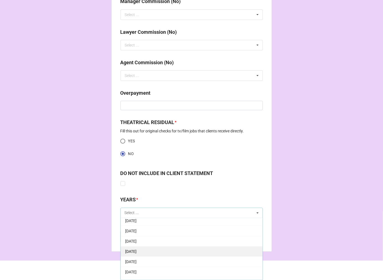
scroll to position [61, 0]
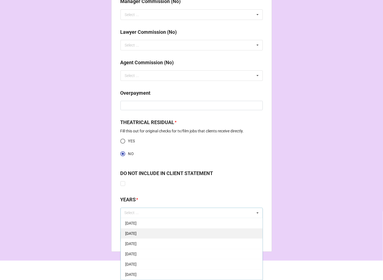
click at [137, 242] on span "[DATE]" at bounding box center [130, 244] width 11 height 4
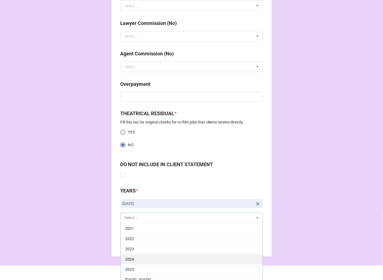
scroll to position [698, 0]
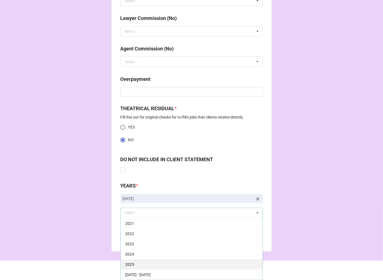
click at [136, 262] on div "2025" at bounding box center [192, 264] width 142 height 10
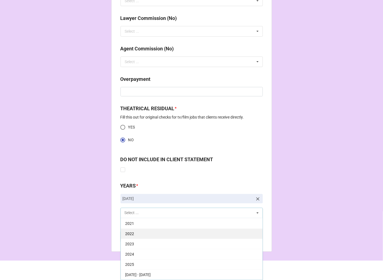
scroll to position [112, 0]
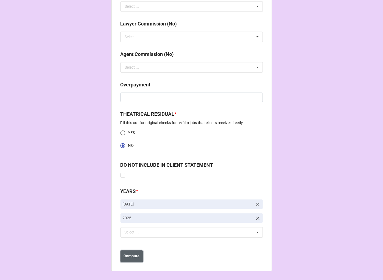
click at [136, 258] on b "Compute" at bounding box center [132, 256] width 16 height 6
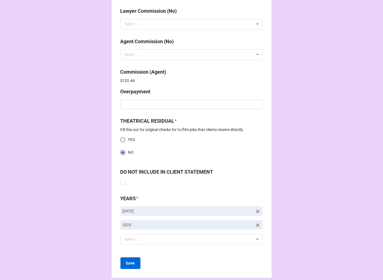
scroll to position [712, 0]
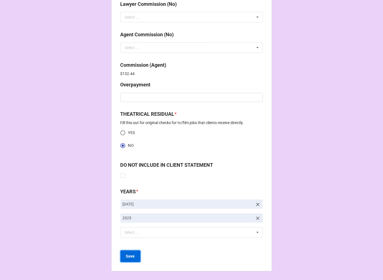
click at [131, 256] on b "Save" at bounding box center [130, 256] width 9 height 6
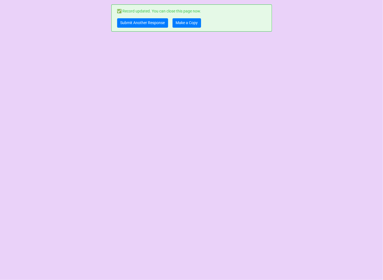
scroll to position [0, 0]
